Goal: Navigation & Orientation: Find specific page/section

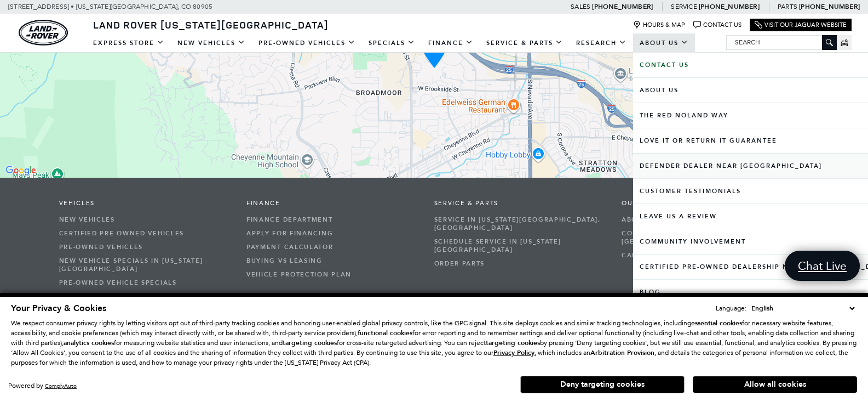
scroll to position [1855, 0]
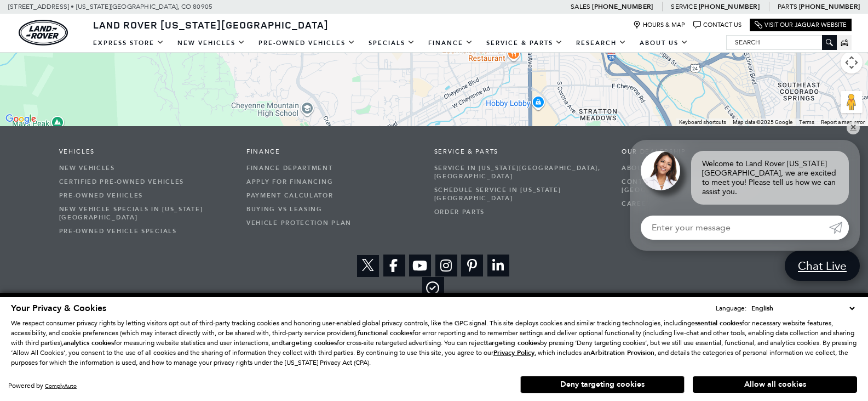
click at [604, 380] on button "Deny targeting cookies" at bounding box center [603, 384] width 164 height 18
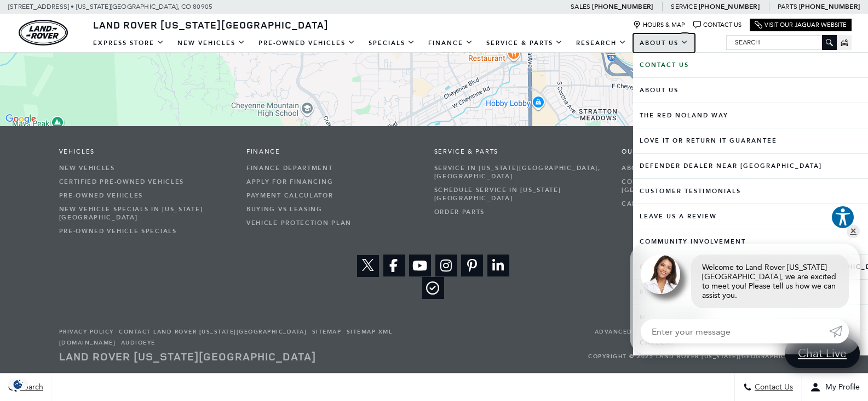
click at [673, 47] on link "About Us" at bounding box center [664, 42] width 62 height 19
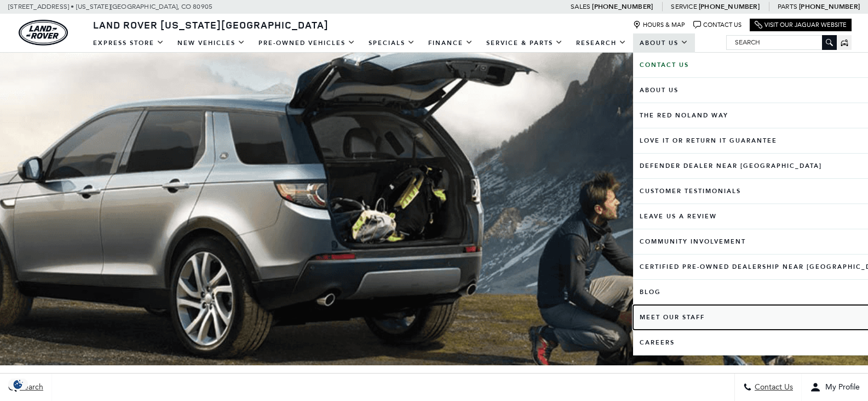
click at [691, 317] on link "Meet Our Staff" at bounding box center [764, 317] width 262 height 25
